Goal: Navigation & Orientation: Find specific page/section

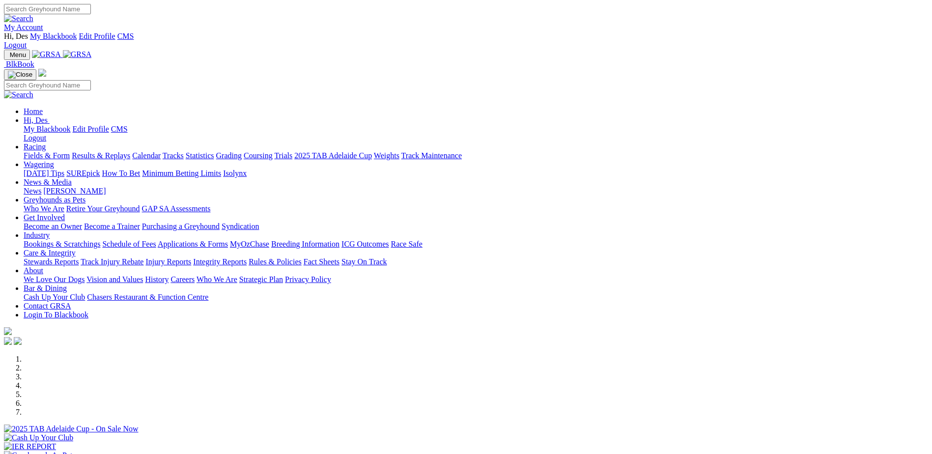
click at [70, 151] on link "Fields & Form" at bounding box center [47, 155] width 46 height 8
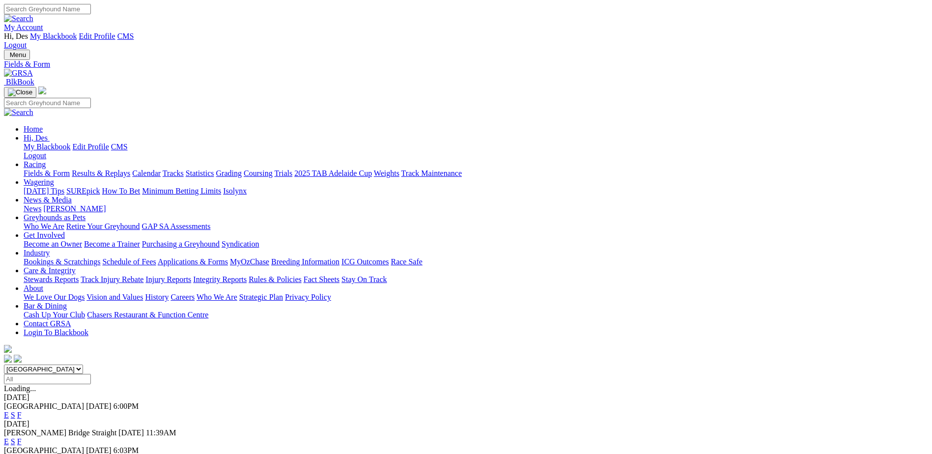
click at [161, 169] on link "Calendar" at bounding box center [146, 173] width 29 height 8
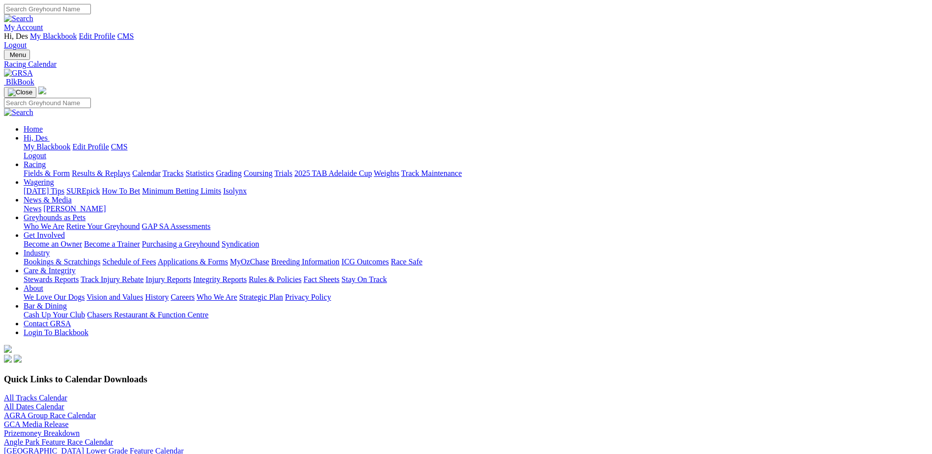
click at [67, 394] on link "All Tracks Calendar" at bounding box center [35, 398] width 63 height 8
click at [64, 402] on link "All Dates Calendar" at bounding box center [34, 406] width 60 height 8
